Goal: Ask a question: Seek information or help from site administrators or community

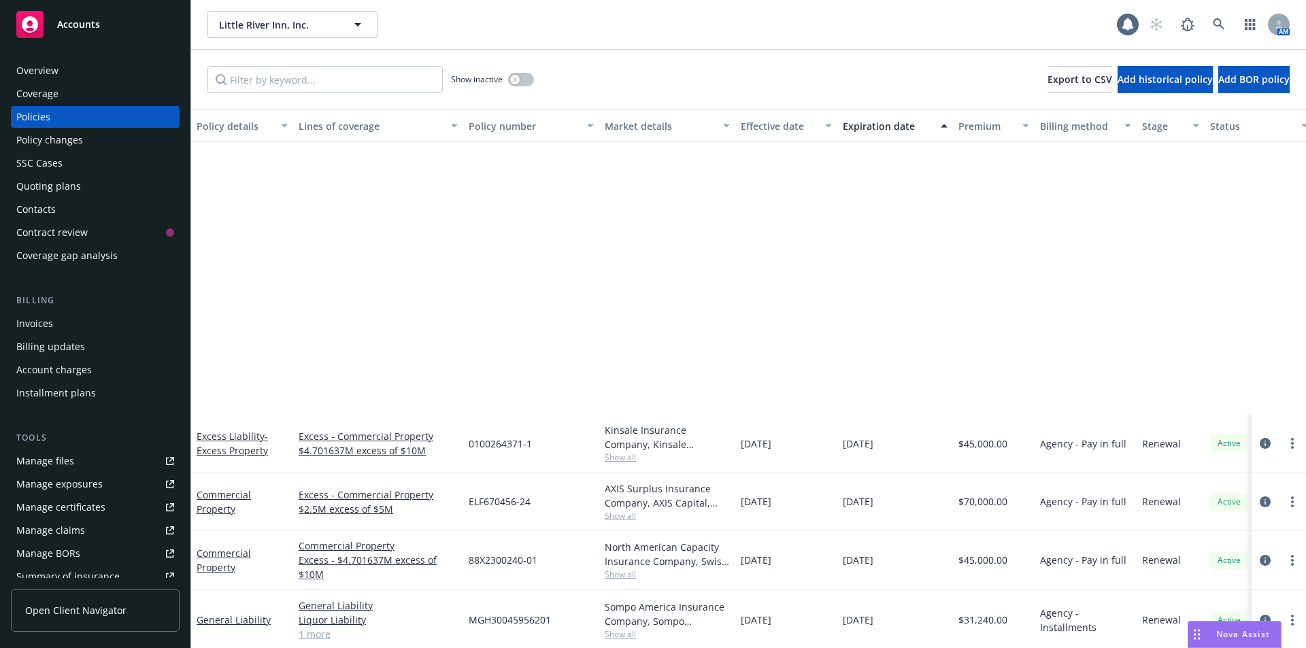
scroll to position [340, 0]
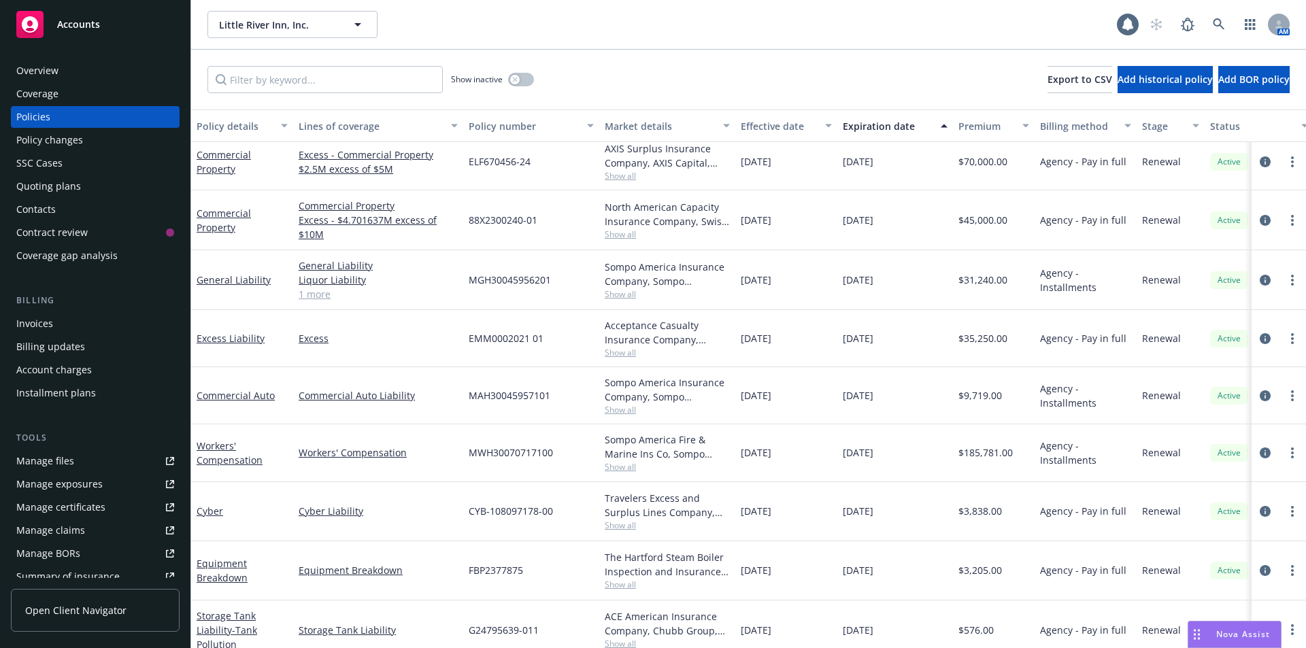
click at [104, 29] on div "Accounts" at bounding box center [95, 24] width 158 height 27
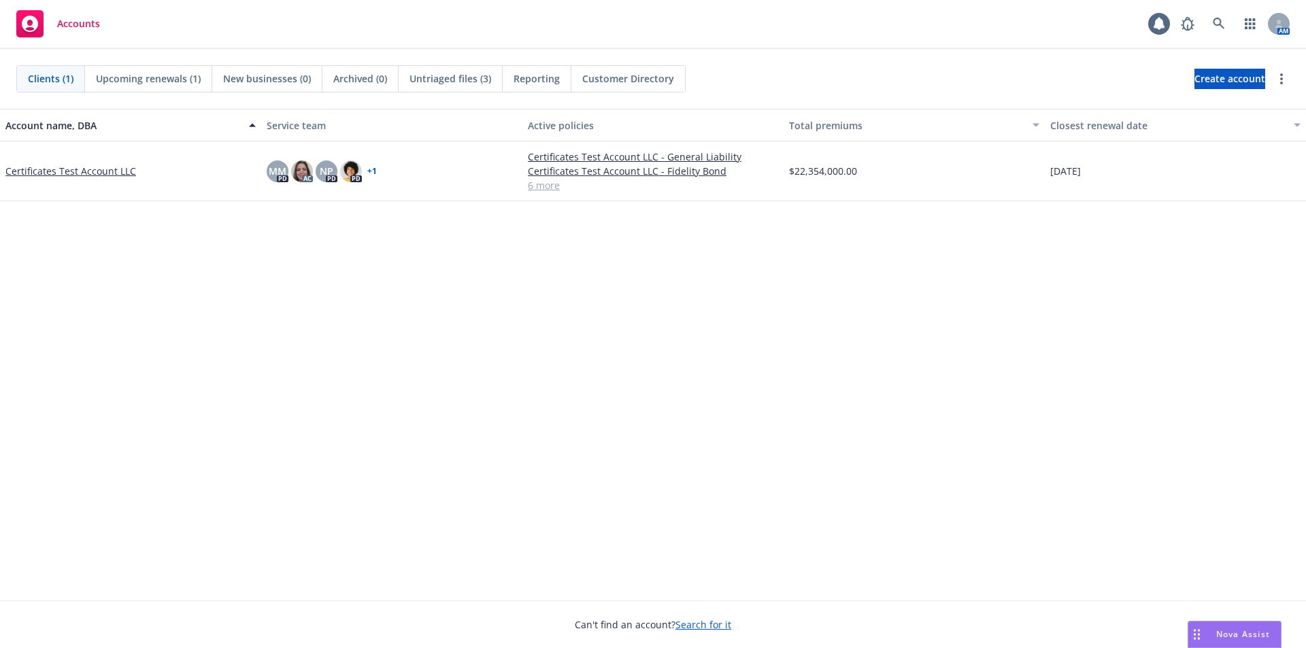
click at [1252, 634] on span "Nova Assist" at bounding box center [1243, 635] width 54 height 12
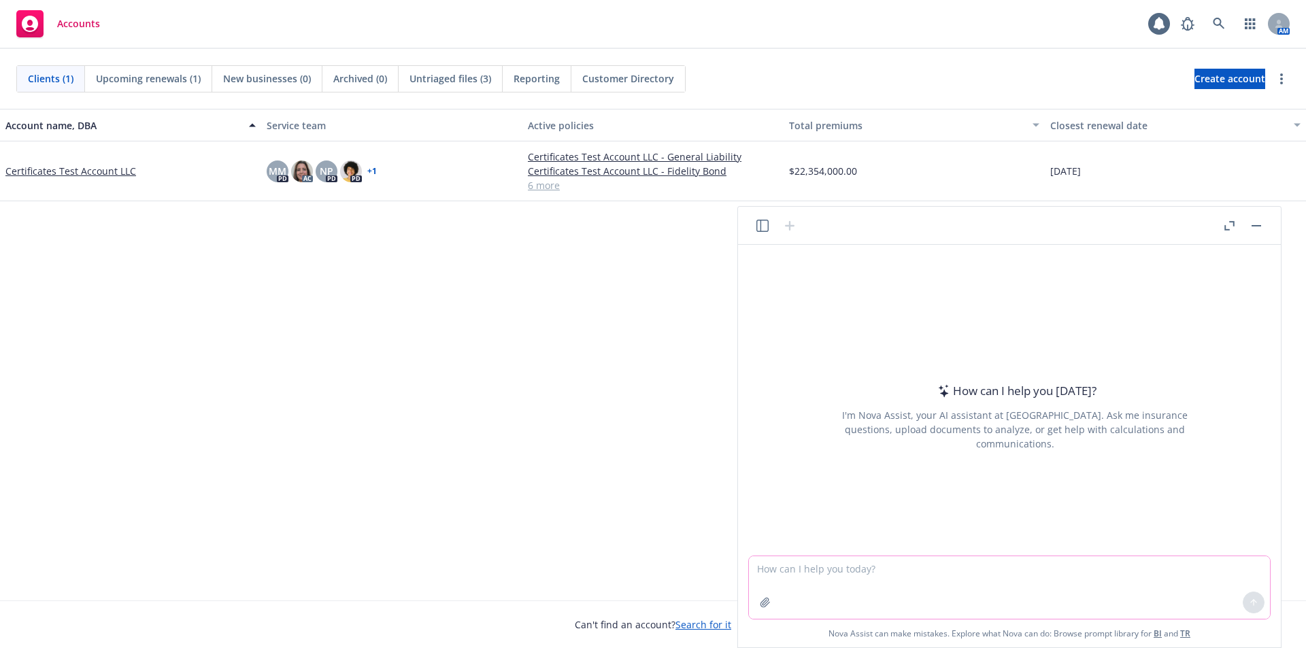
click at [884, 588] on textarea at bounding box center [1009, 587] width 521 height 63
paste textarea "I need to generate one draft email for each row entry from the attached Excel s…"
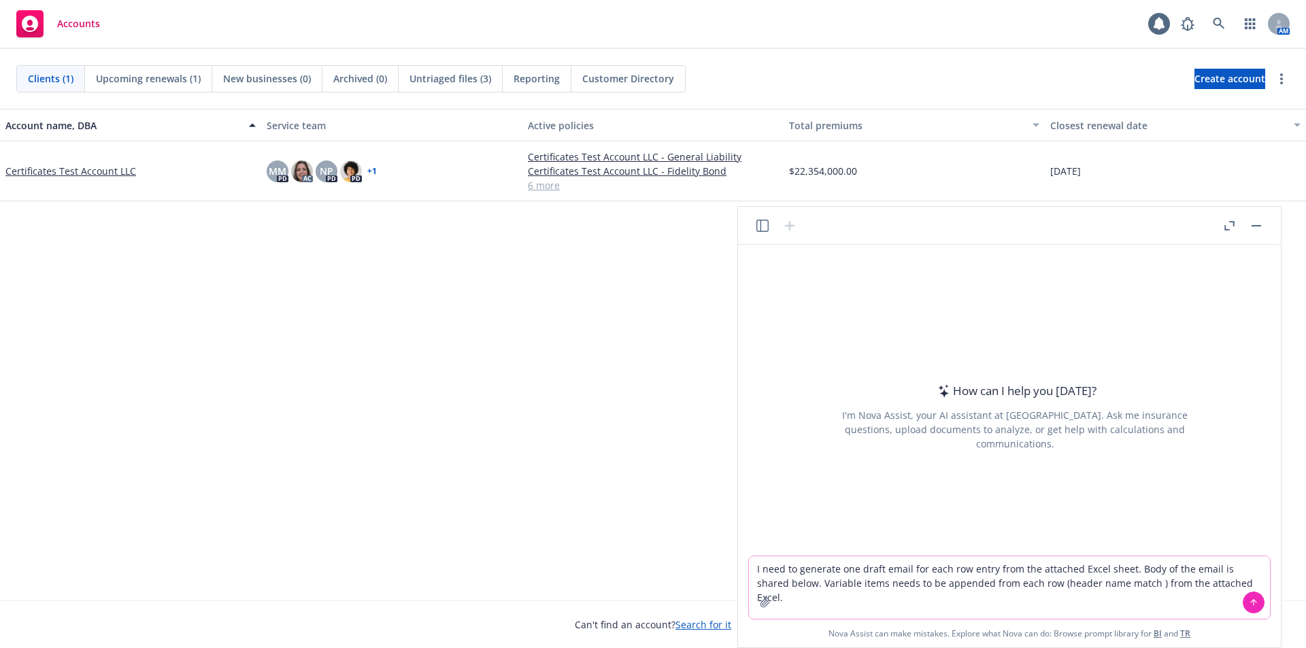
click at [1246, 583] on textarea "I need to generate one draft email for each row entry from the attached Excel s…" at bounding box center [1009, 587] width 521 height 63
paste textarea "I need to generate one draft email for each row entry from the attached Excel s…"
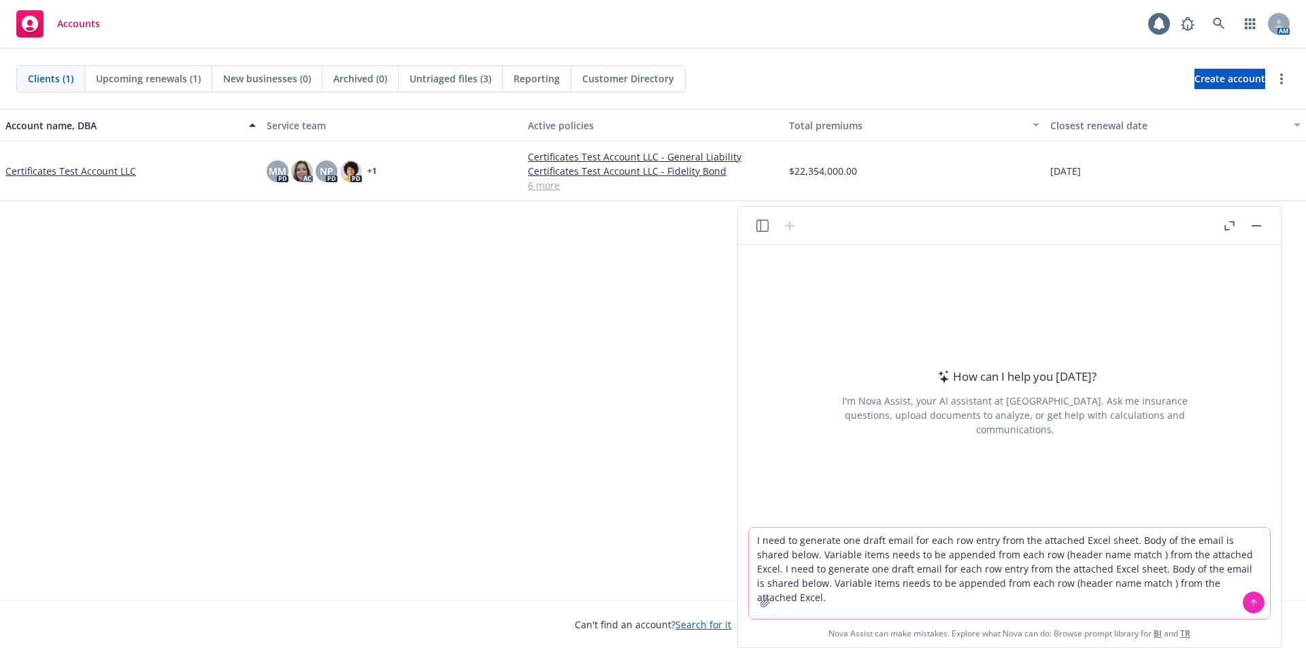
drag, startPoint x: 1233, startPoint y: 556, endPoint x: 1220, endPoint y: 584, distance: 30.1
click at [1220, 584] on textarea "I need to generate one draft email for each row entry from the attached Excel s…" at bounding box center [1009, 573] width 521 height 91
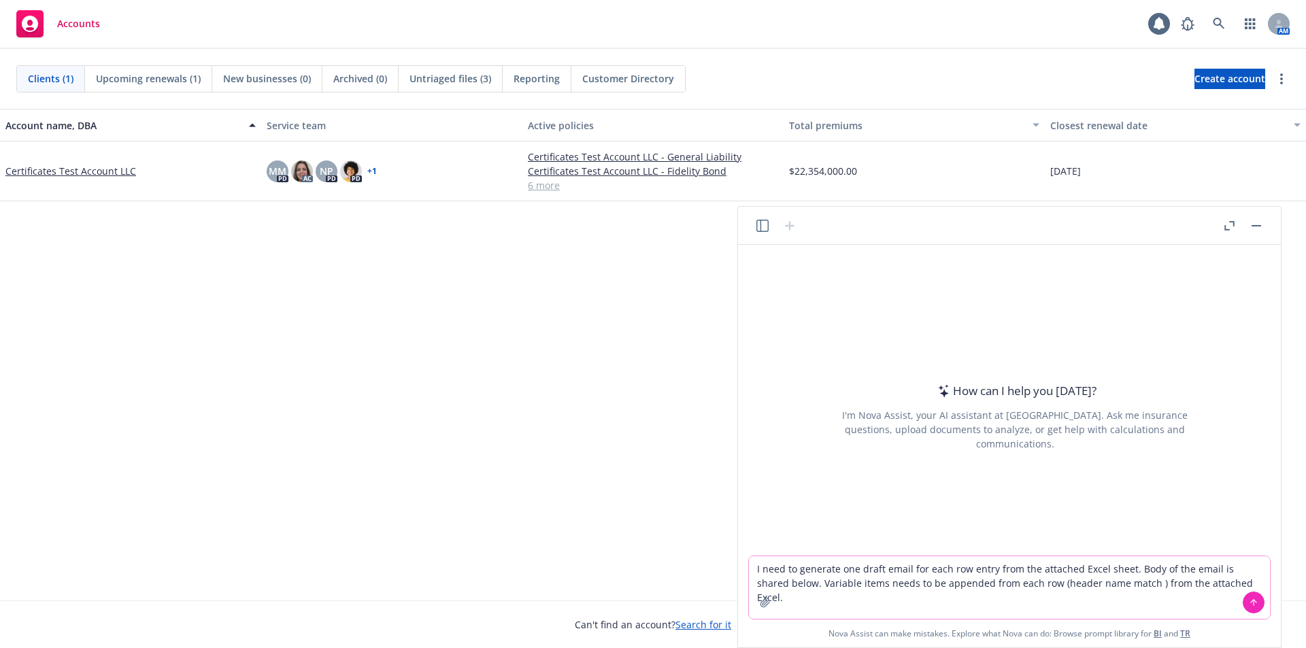
click at [1241, 584] on textarea "I need to generate one draft email for each row entry from the attached Excel s…" at bounding box center [1009, 587] width 521 height 63
paste textarea "Lorem’i dolo Sitametc Adip Elitsed Doeiusm Tempori 2 Utlabor Etdolor Magnaal 7 …"
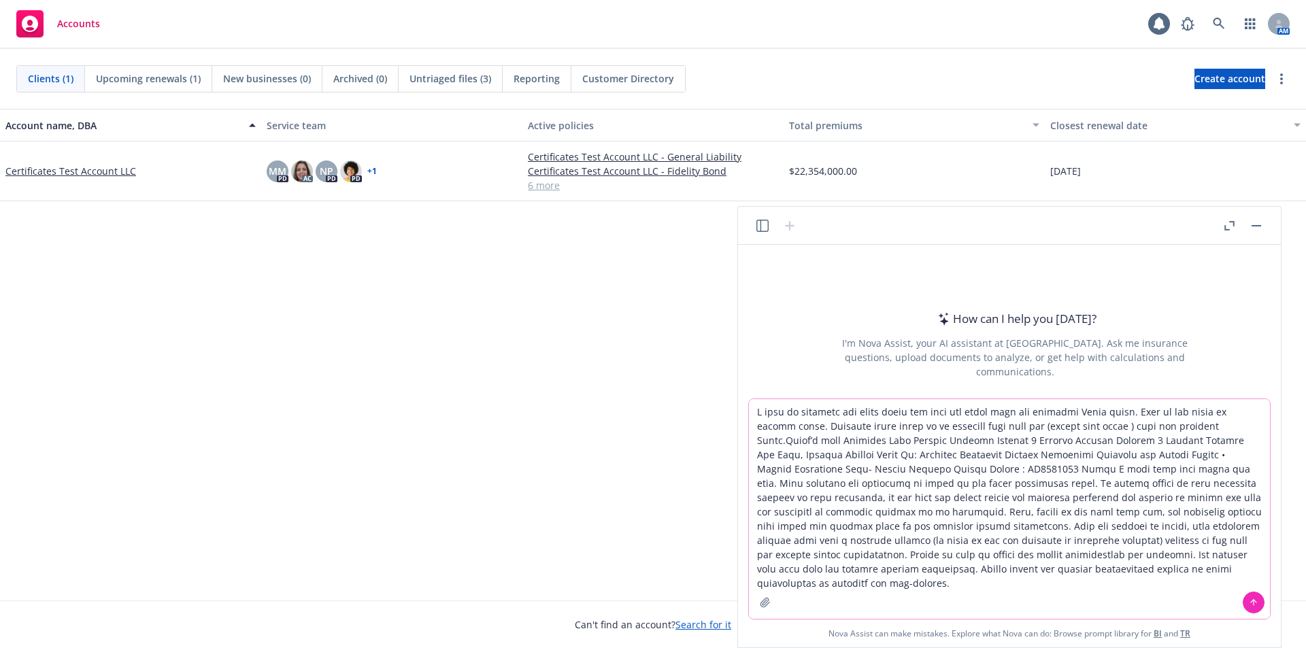
click at [785, 439] on textarea at bounding box center [1009, 509] width 521 height 220
click at [781, 439] on textarea at bounding box center [1009, 509] width 521 height 220
click at [783, 440] on textarea at bounding box center [1009, 509] width 521 height 220
drag, startPoint x: 933, startPoint y: 469, endPoint x: 983, endPoint y: 469, distance: 49.7
click at [983, 469] on textarea at bounding box center [1009, 509] width 521 height 220
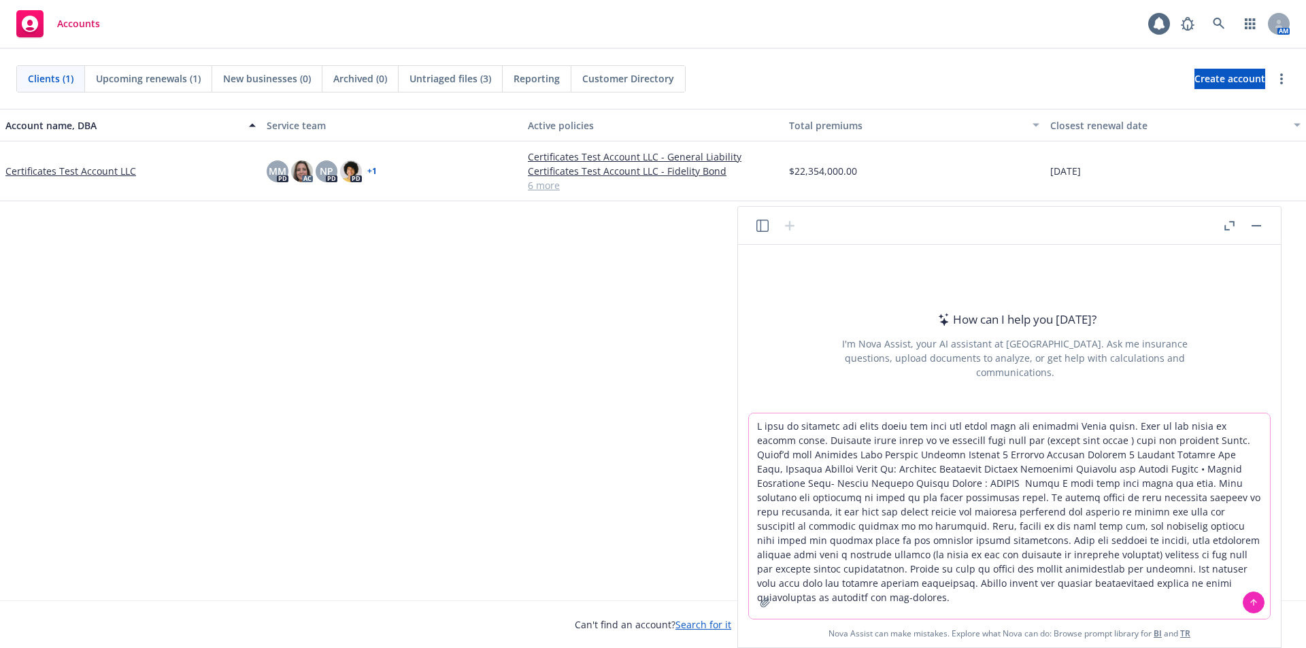
type textarea "L ipsu do sitametc adi elits doeiu tem inci utl etdol magn ali enimadmi Venia q…"
click at [761, 600] on icon "button" at bounding box center [765, 602] width 11 height 11
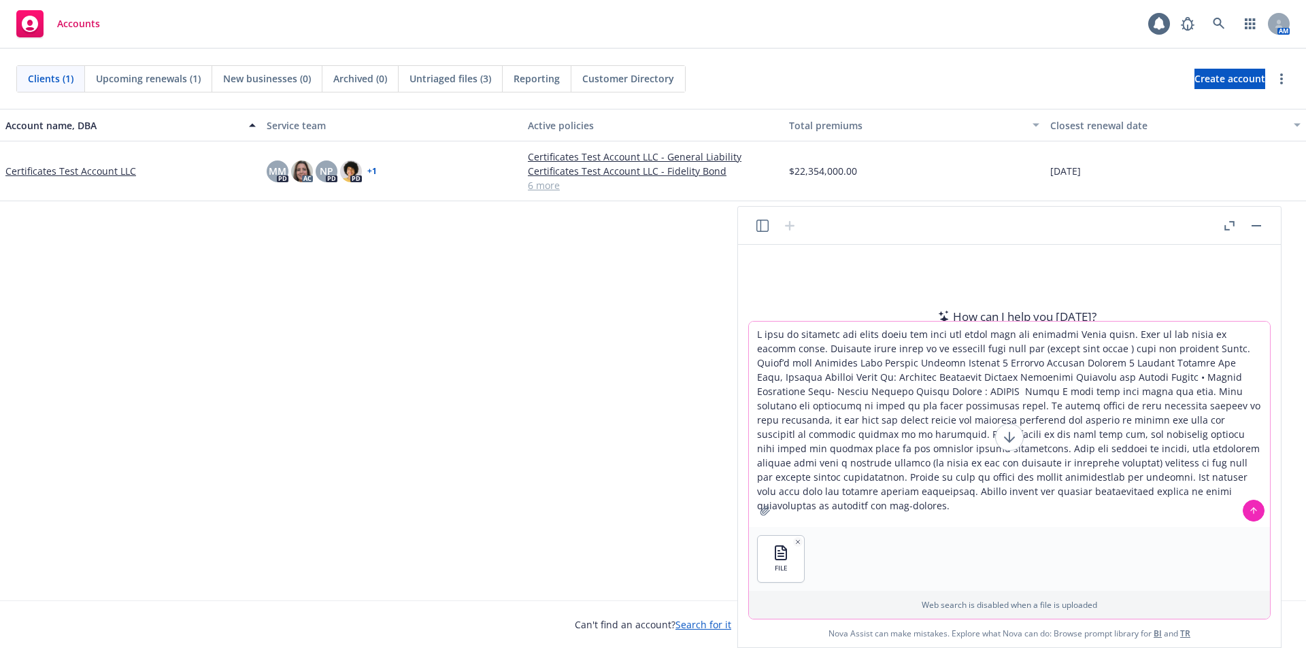
click at [1256, 512] on icon at bounding box center [1254, 511] width 10 height 10
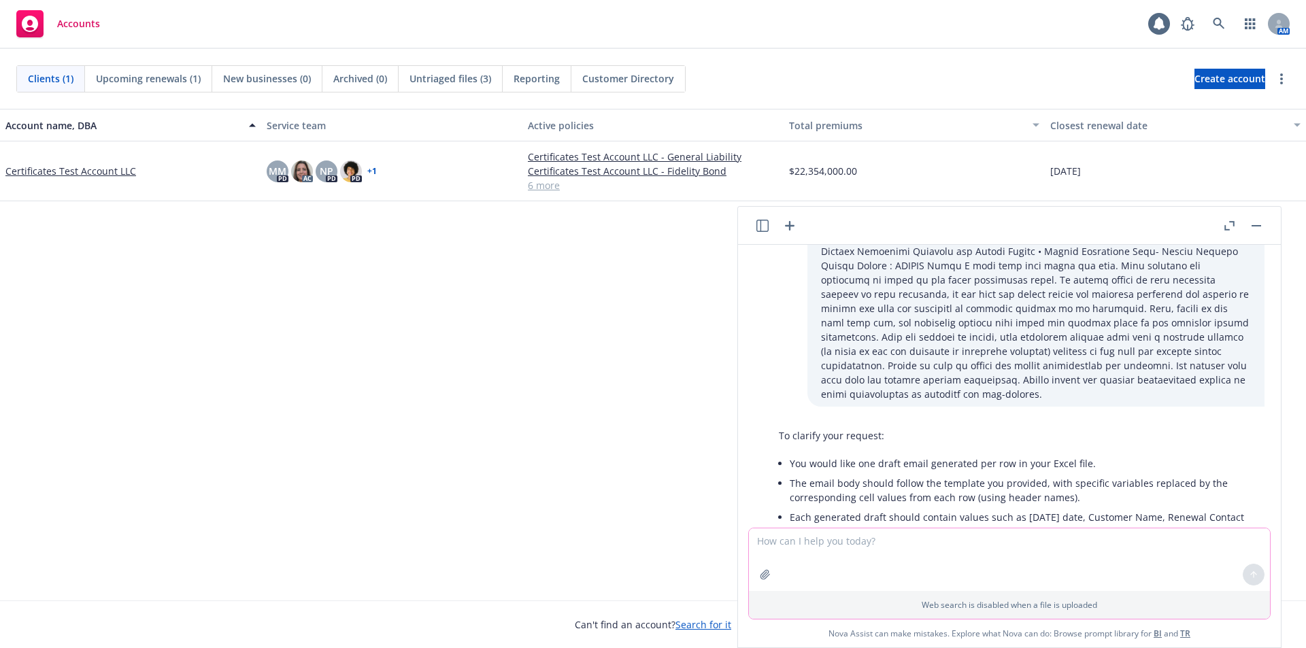
scroll to position [295, 0]
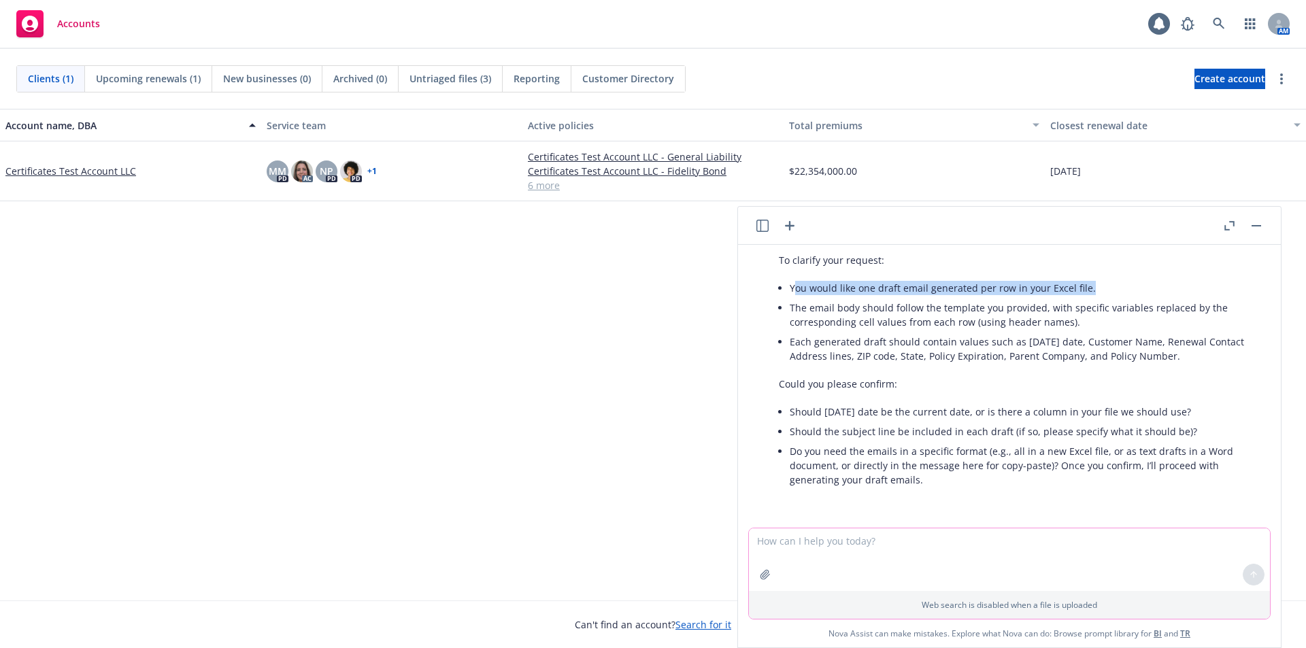
drag, startPoint x: 793, startPoint y: 287, endPoint x: 1190, endPoint y: 288, distance: 396.6
click at [1190, 288] on li "You would like one draft email generated per row in your Excel file." at bounding box center [1020, 288] width 461 height 20
click at [1083, 290] on li "You would like one draft email generated per row in your Excel file." at bounding box center [1020, 288] width 461 height 20
drag, startPoint x: 1084, startPoint y: 290, endPoint x: 784, endPoint y: 290, distance: 300.7
click at [784, 290] on div "To clarify your request: You would like one draft email generated per row in yo…" at bounding box center [1014, 372] width 499 height 248
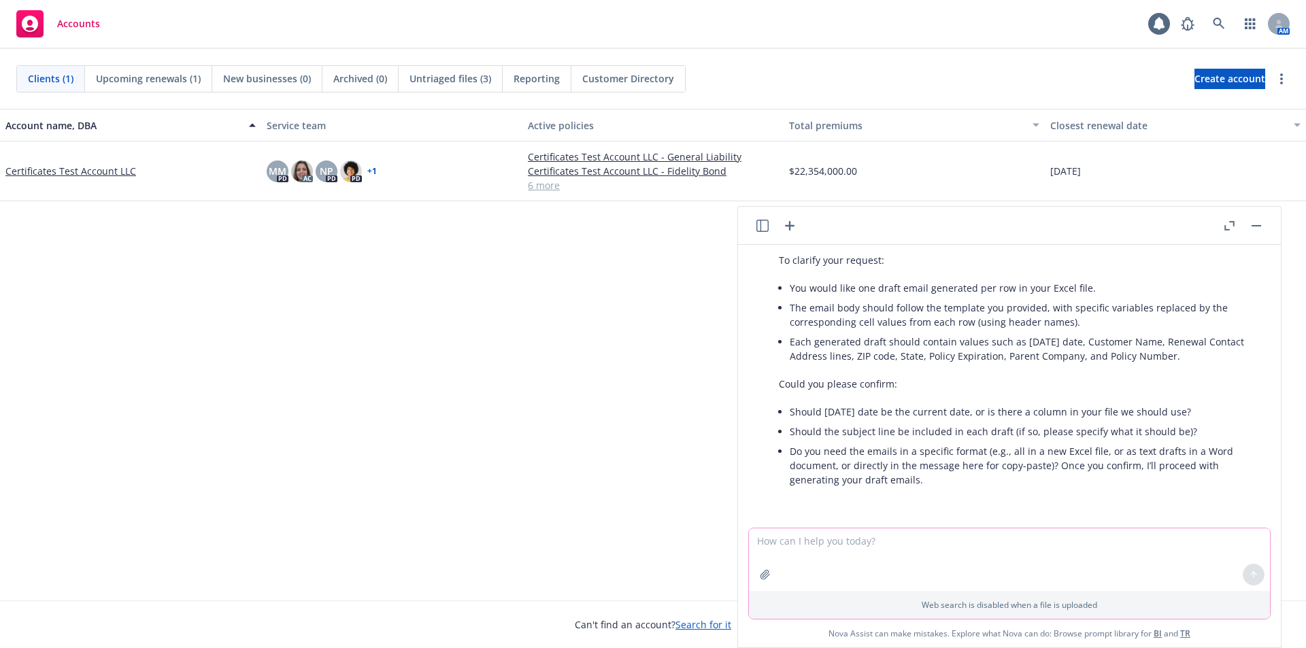
click at [821, 575] on textarea at bounding box center [1009, 560] width 521 height 63
paste textarea "You would like one draft email generated per row in your Excel file."
drag, startPoint x: 1069, startPoint y: 541, endPoint x: 657, endPoint y: 556, distance: 412.5
click at [657, 556] on body "Accounts 1 AM Clients (1) Upcoming renewals (1) New businesses (0) Archived (0)…" at bounding box center [653, 324] width 1306 height 648
click at [1122, 277] on div "To clarify your request: You would like one draft email generated per row in yo…" at bounding box center [1014, 372] width 499 height 248
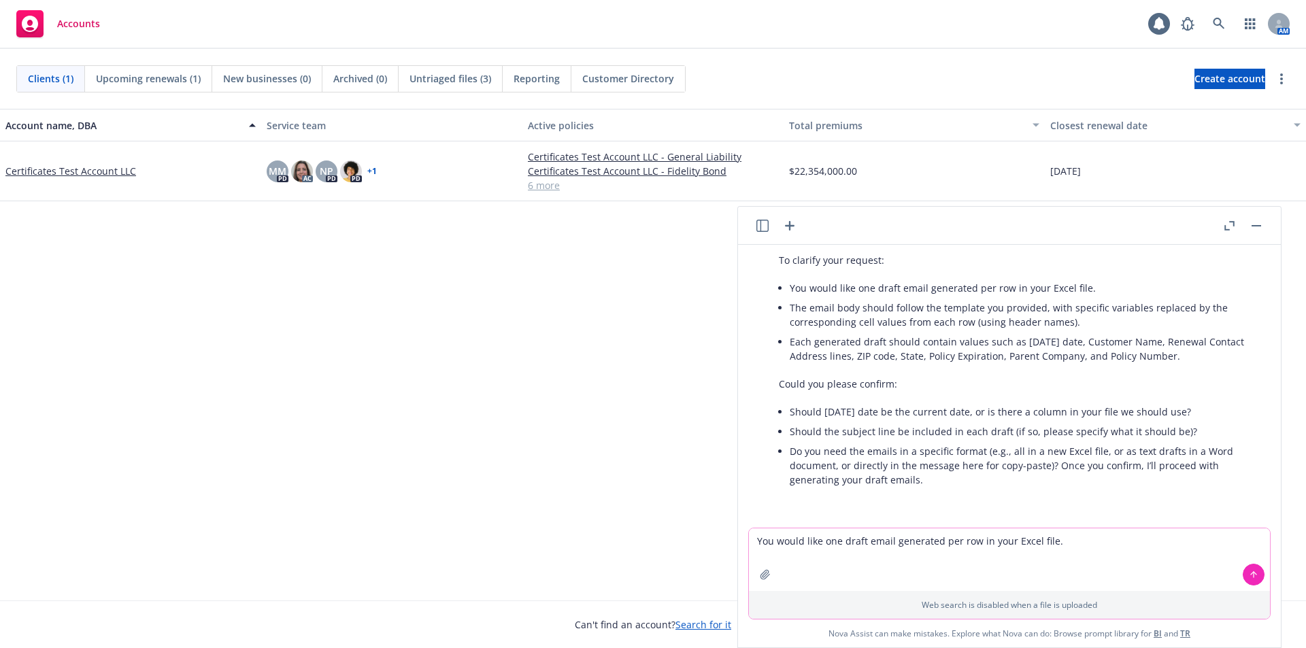
click at [1097, 539] on textarea "You would like one draft email generated per row in your Excel file." at bounding box center [1009, 560] width 521 height 63
click at [809, 305] on li "The email body should follow the template you provided, with specific variables…" at bounding box center [1020, 315] width 461 height 34
drag, startPoint x: 789, startPoint y: 305, endPoint x: 1193, endPoint y: 366, distance: 408.6
click at [1193, 366] on div "To clarify your request: You would like one draft email generated per row in yo…" at bounding box center [1014, 372] width 499 height 248
copy ul "The email body should follow the template you provided, with specific variables…"
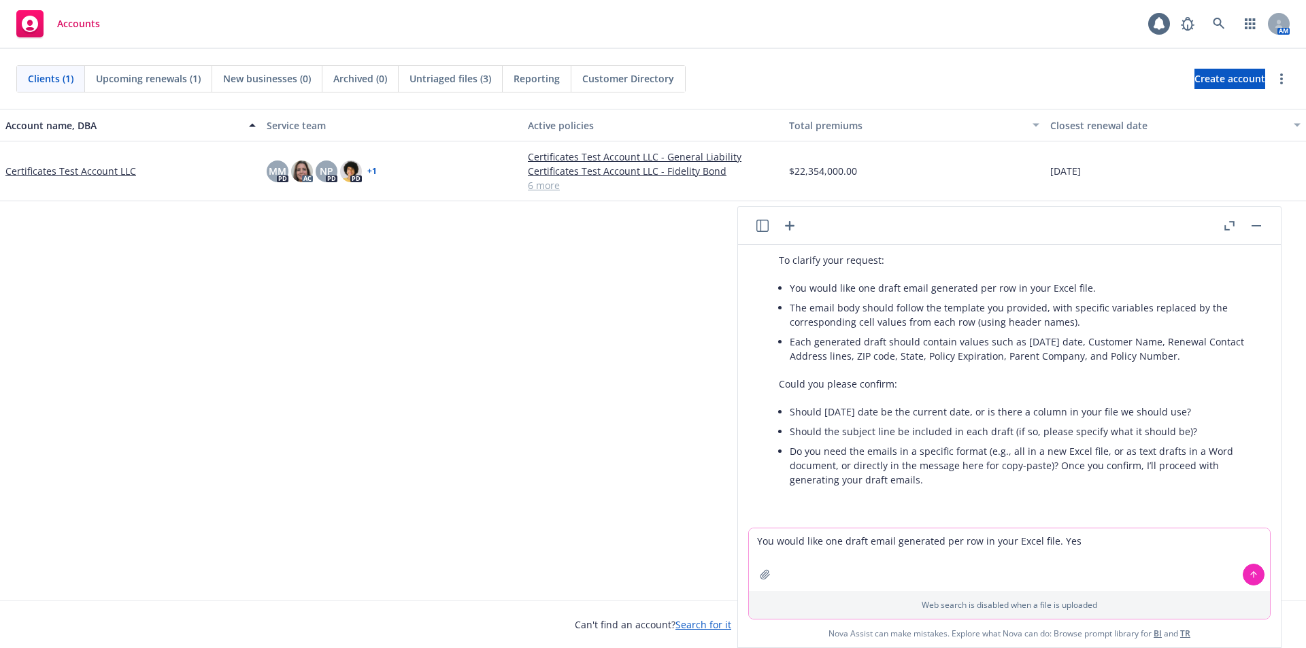
drag, startPoint x: 1118, startPoint y: 536, endPoint x: 688, endPoint y: 546, distance: 430.0
click at [688, 546] on body "Accounts 1 AM Clients (1) Upcoming renewals (1) New businesses (0) Archived (0)…" at bounding box center [653, 324] width 1306 height 648
paste textarea "The email body should follow the template you provided, with specific variables…"
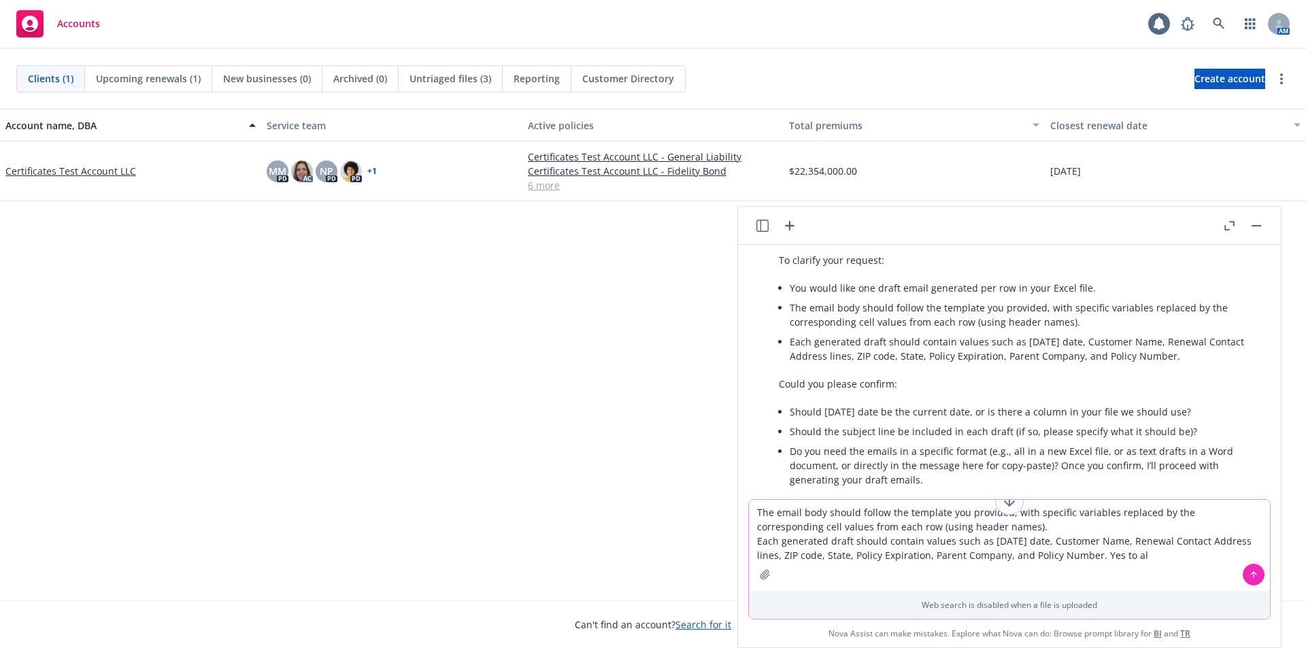
type textarea "The email body should follow the template you provided, with specific variables…"
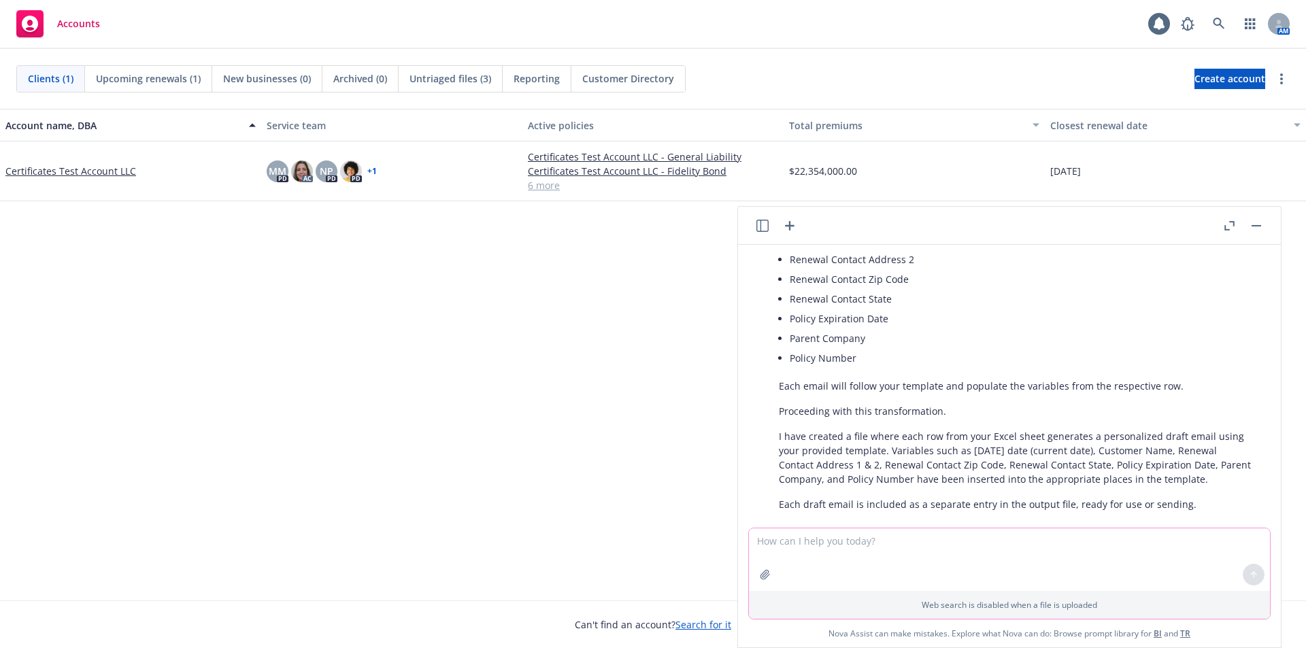
scroll to position [1661, 0]
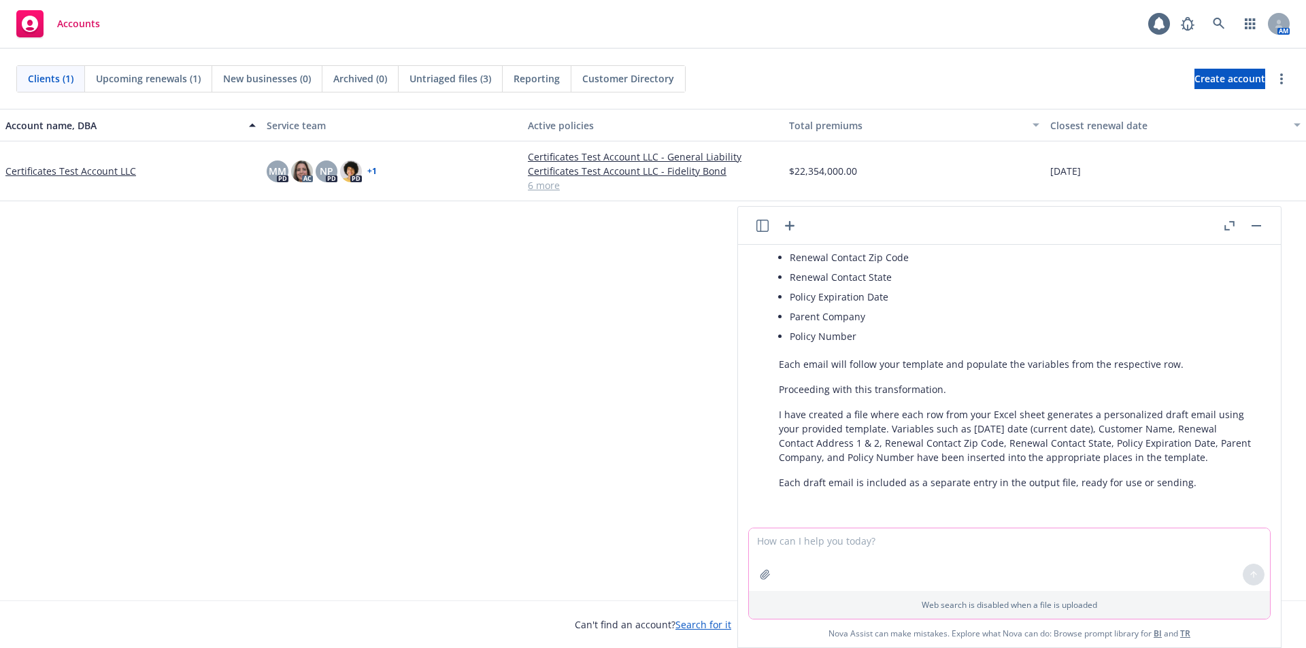
click at [995, 578] on textarea at bounding box center [1009, 560] width 521 height 63
click at [871, 558] on textarea at bounding box center [1009, 560] width 521 height 63
type textarea "ok where is the file?"
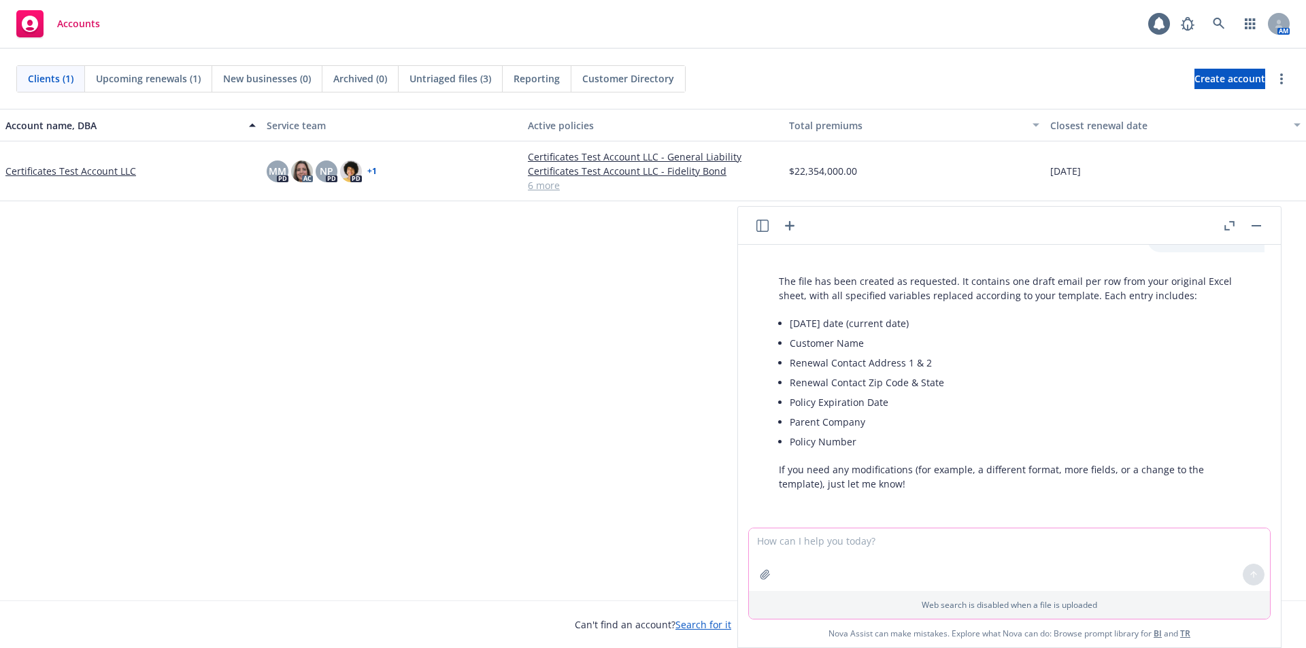
scroll to position [1946, 0]
click at [761, 224] on icon "button" at bounding box center [762, 226] width 12 height 12
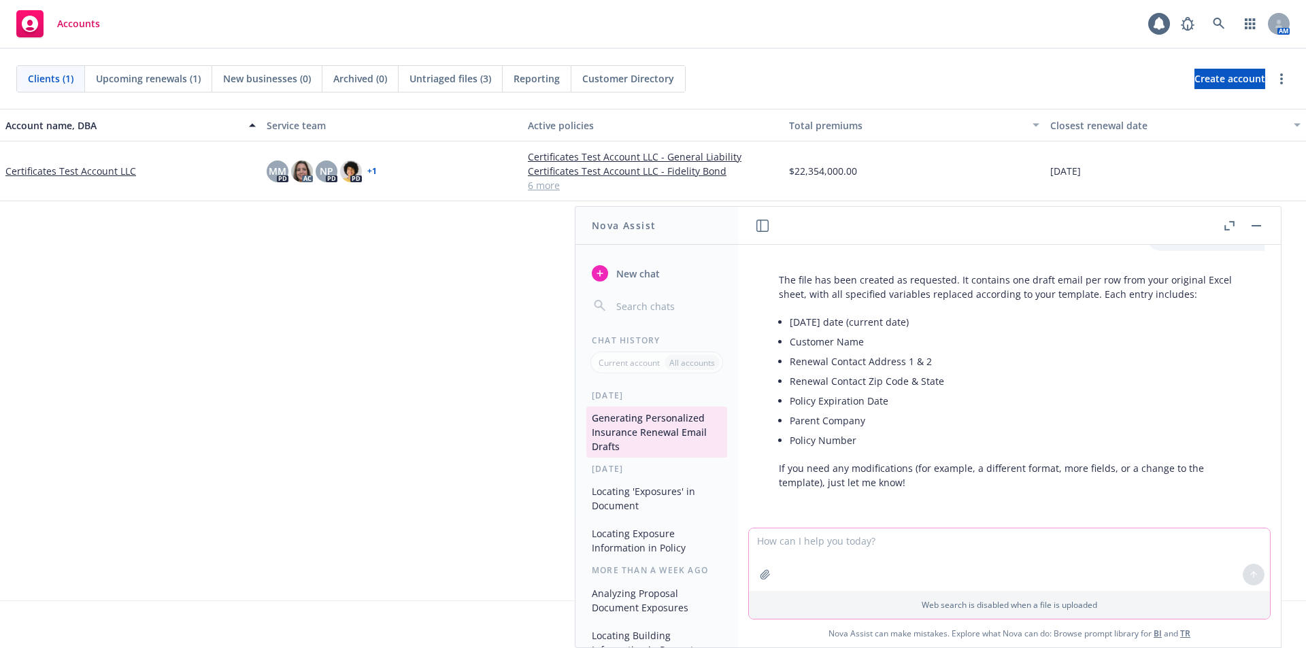
click at [945, 542] on textarea at bounding box center [1009, 560] width 521 height 63
click at [896, 417] on li "Parent Company" at bounding box center [1020, 421] width 461 height 20
click at [917, 556] on textarea at bounding box center [1009, 560] width 521 height 63
type textarea "how do i access the file you created?"
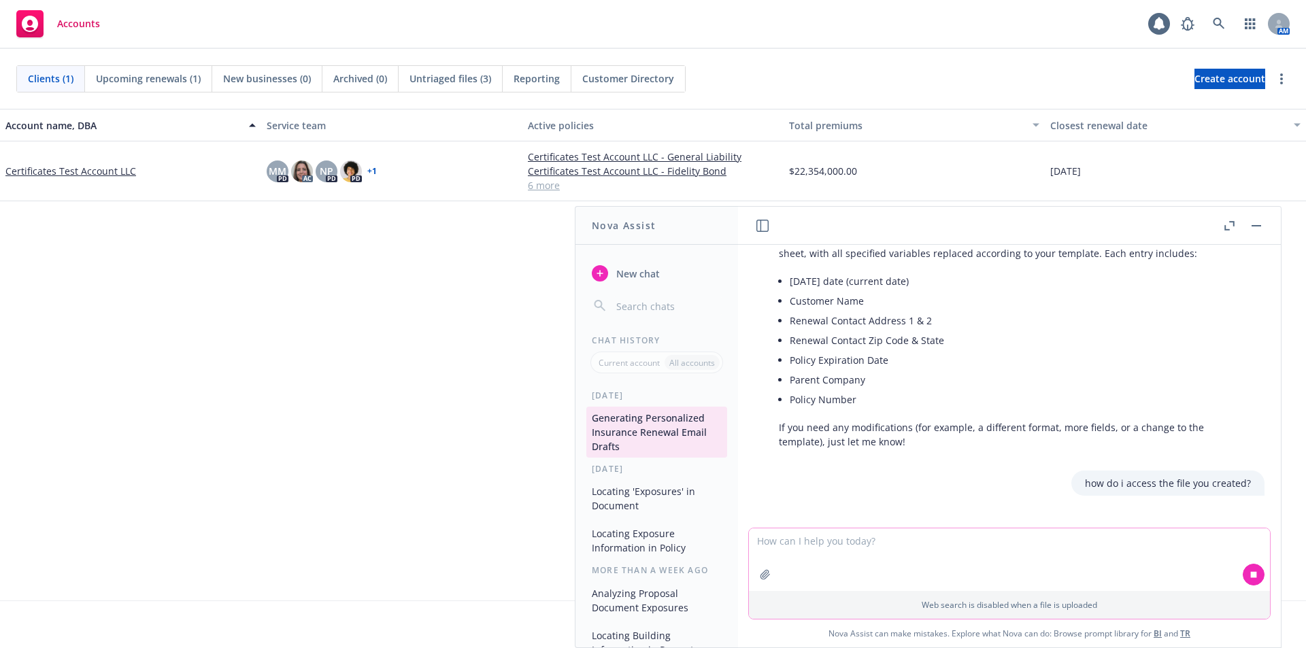
scroll to position [2010, 0]
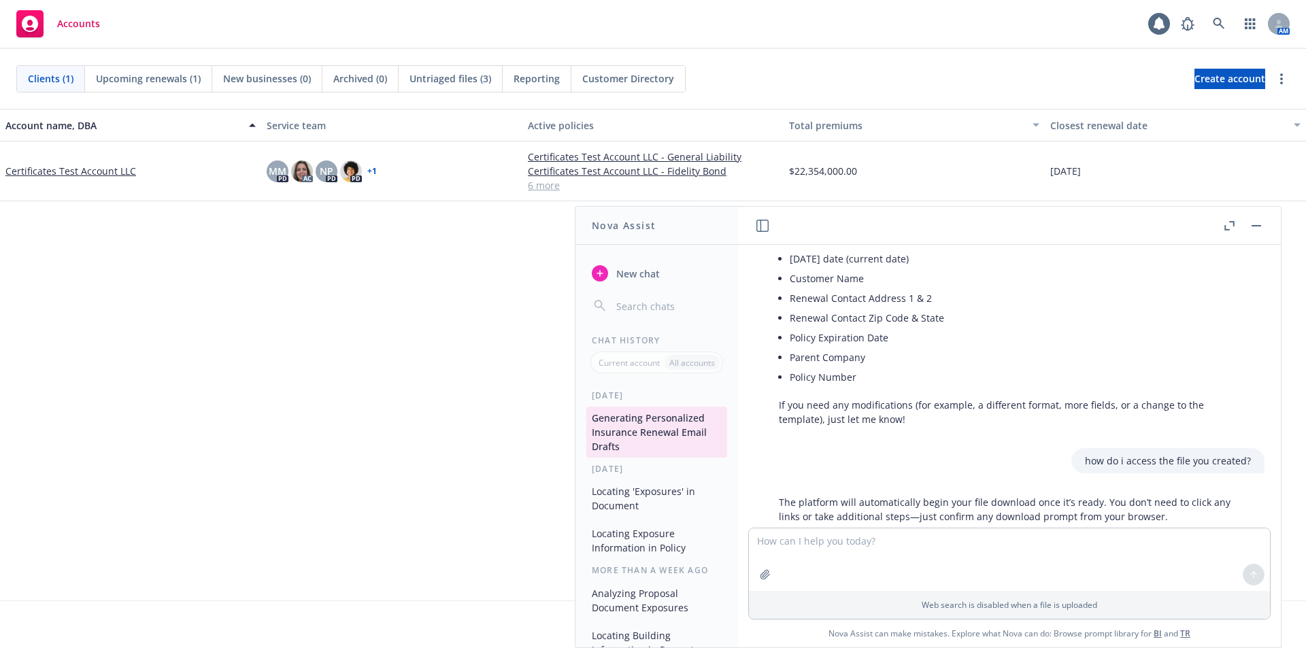
click at [331, 458] on div "Account name, DBA Service team Active policies Total premiums Closest renewal d…" at bounding box center [653, 355] width 1306 height 492
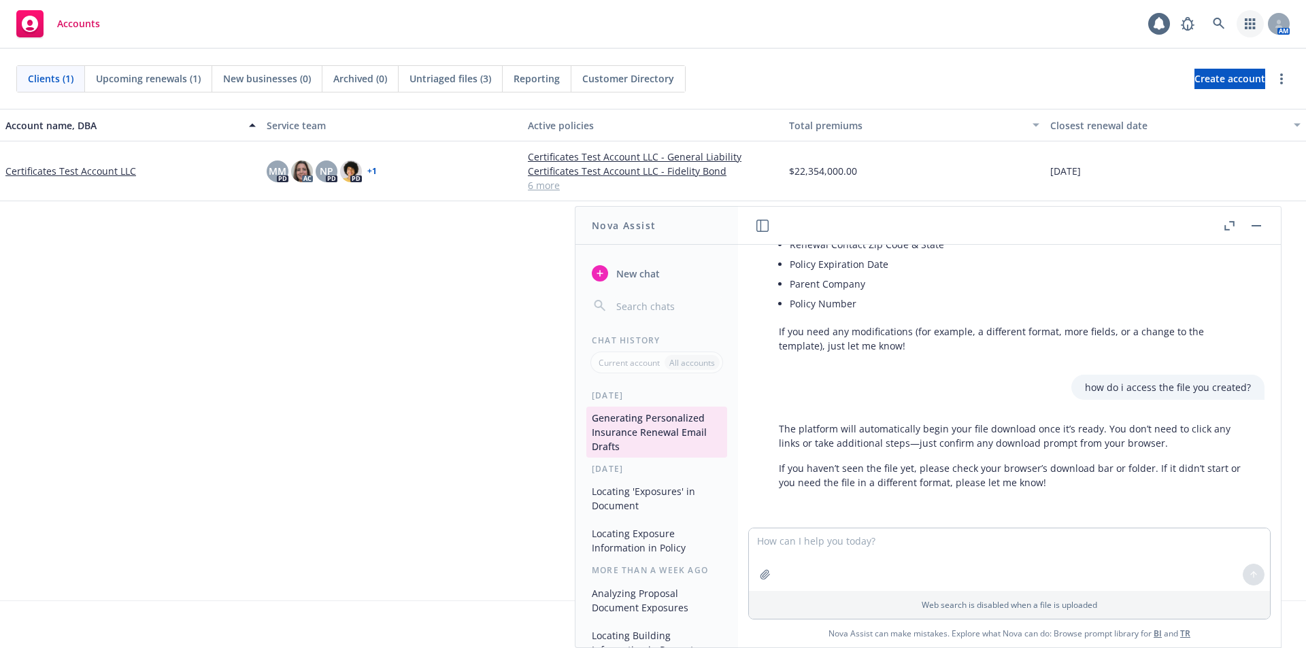
click at [1253, 22] on icon "button" at bounding box center [1250, 23] width 10 height 11
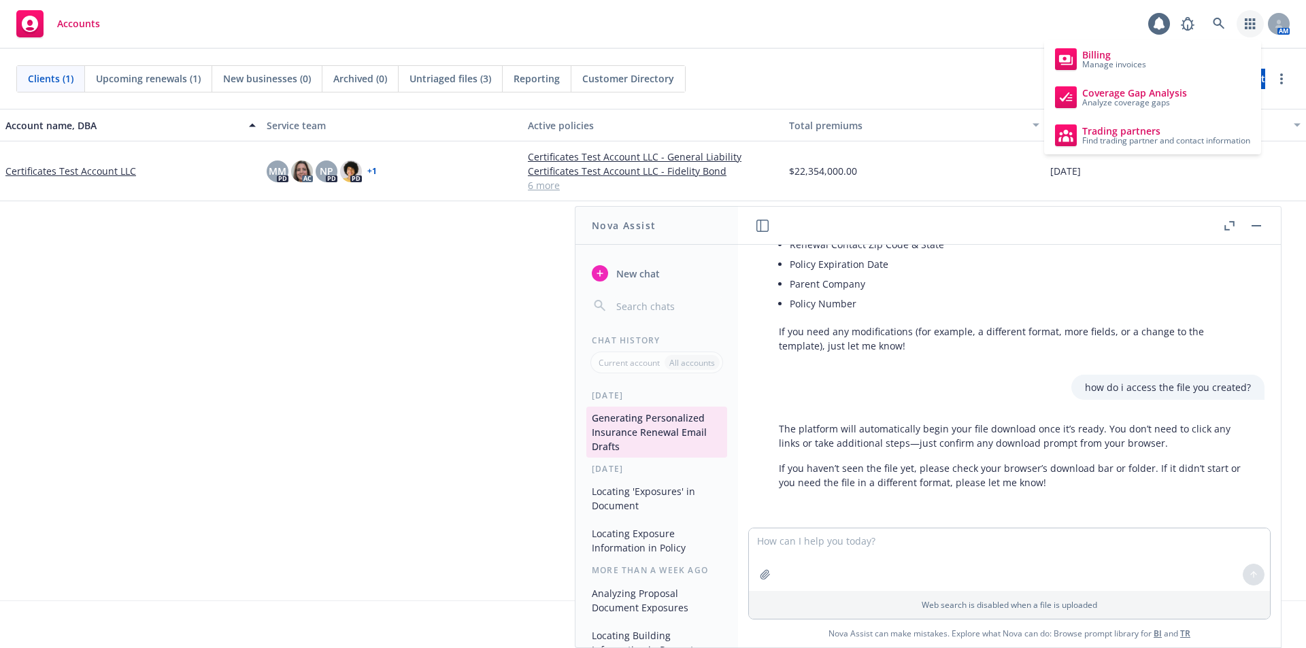
click at [1048, 37] on div "Accounts 1 AM" at bounding box center [653, 24] width 1306 height 49
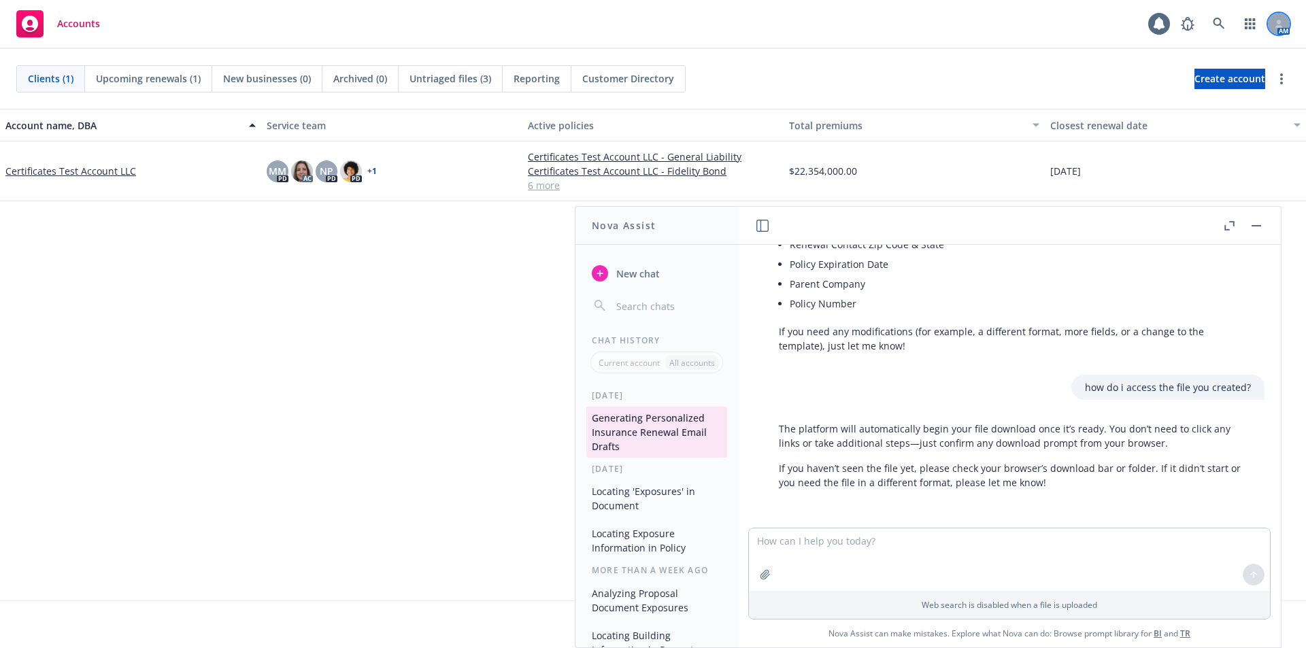
click at [1275, 23] on icon at bounding box center [1279, 24] width 8 height 8
click at [848, 43] on div "Accounts 1 AM" at bounding box center [653, 24] width 1306 height 49
click at [1280, 79] on circle "more" at bounding box center [1281, 79] width 3 height 3
click at [1042, 80] on div "Clients (1) Upcoming renewals (1) New businesses (0) Archived (0) Untriaged fil…" at bounding box center [652, 78] width 1273 height 27
click at [828, 537] on textarea at bounding box center [1009, 560] width 521 height 63
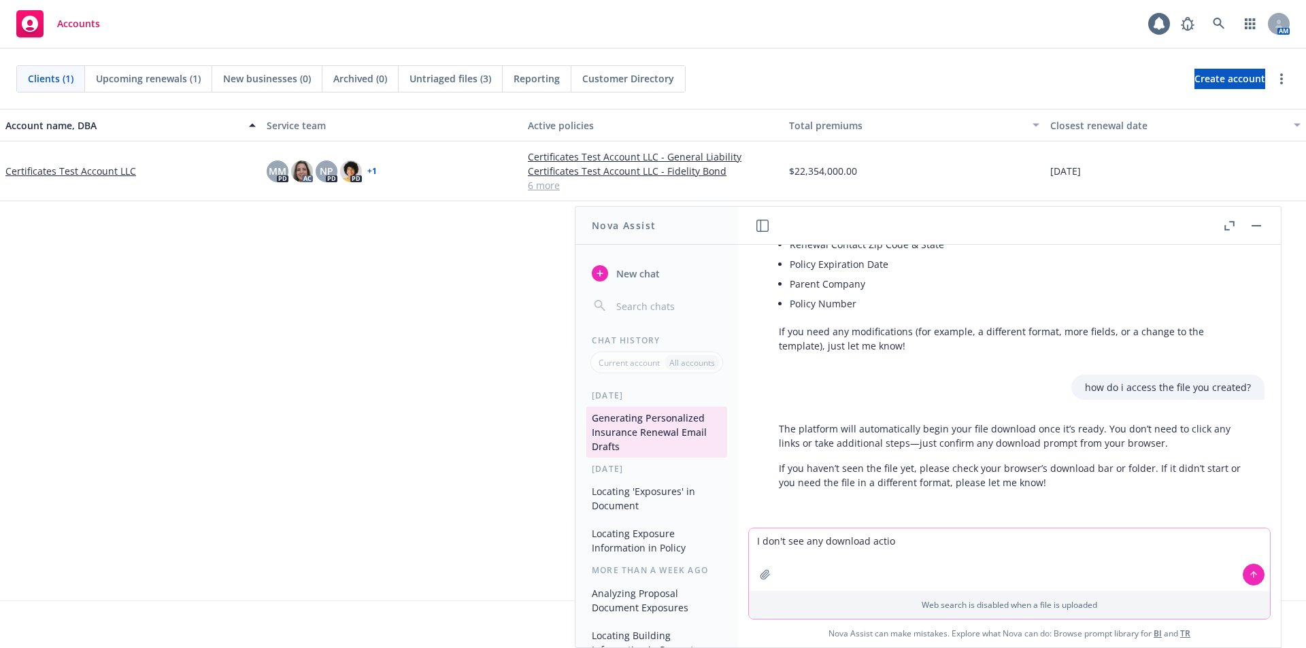
type textarea "I don't see any download action"
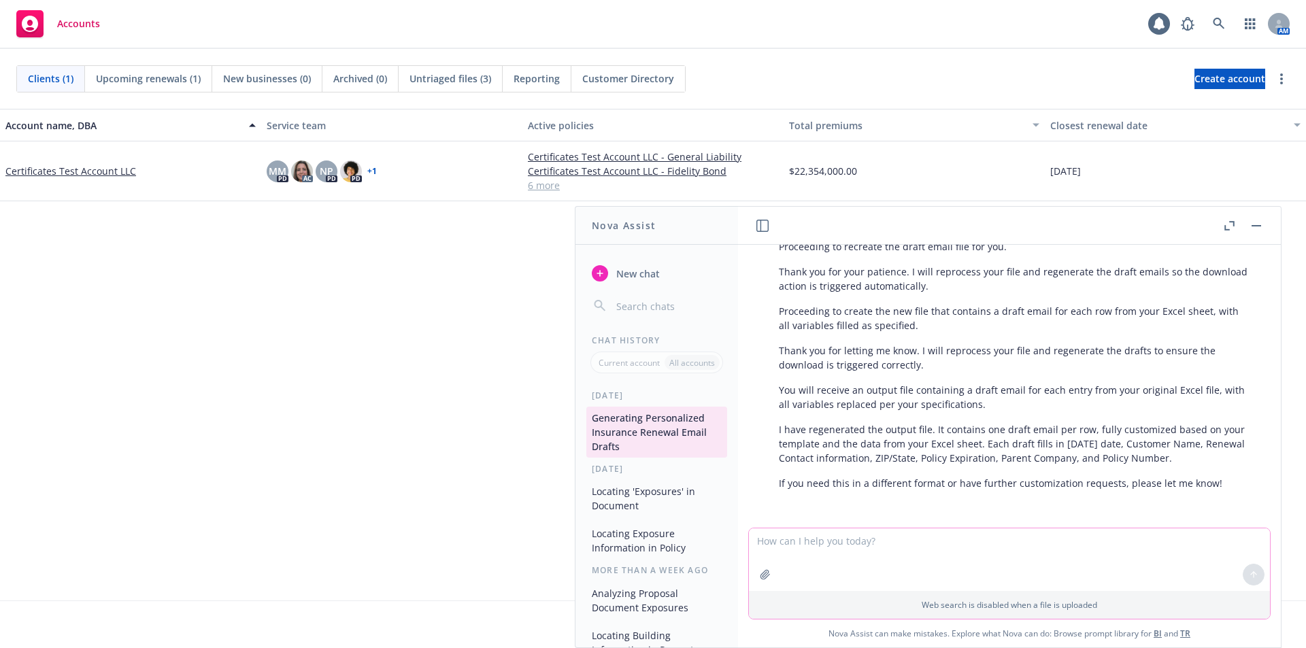
scroll to position [2591, 0]
